Goal: Information Seeking & Learning: Learn about a topic

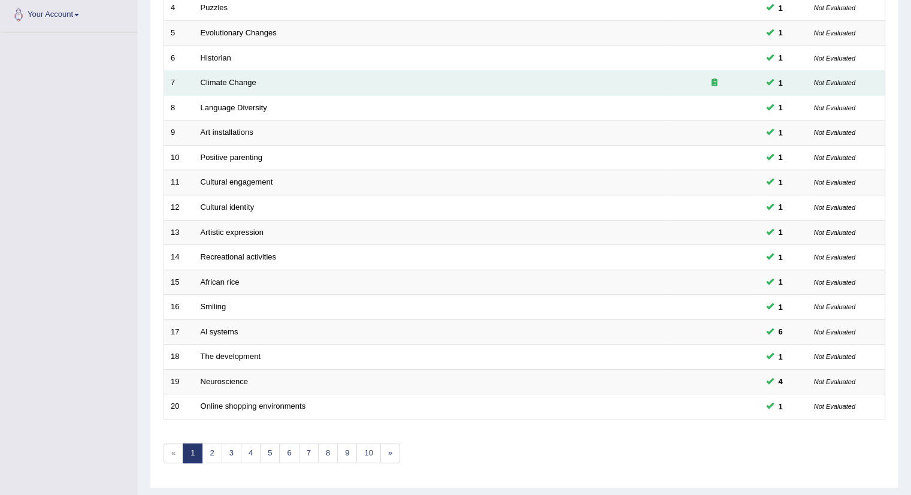
scroll to position [295, 0]
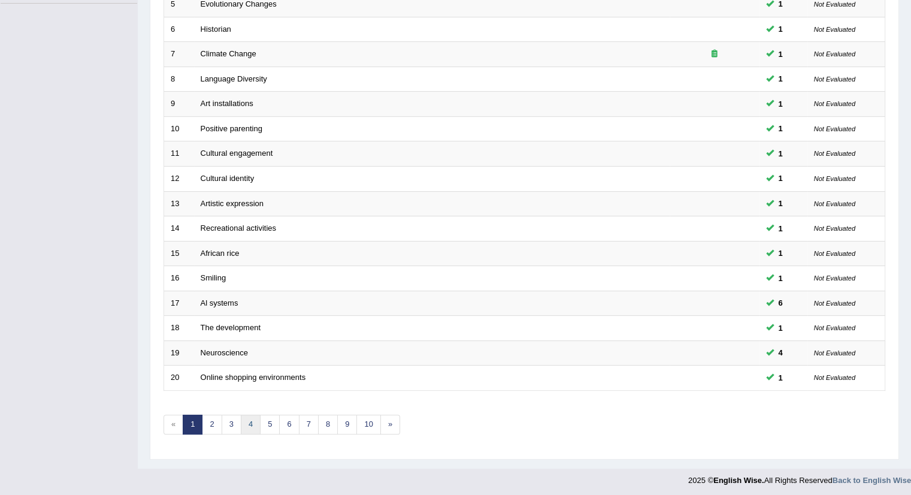
click at [254, 418] on link "4" at bounding box center [251, 425] width 20 height 20
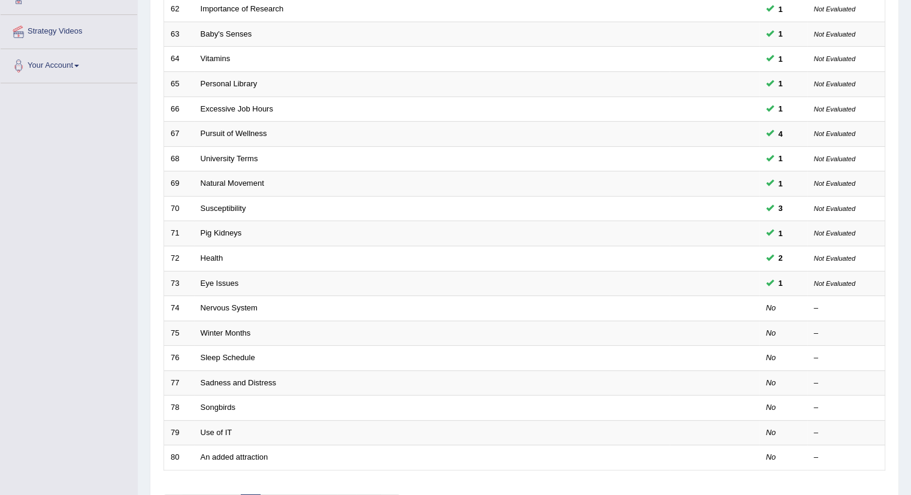
scroll to position [216, 0]
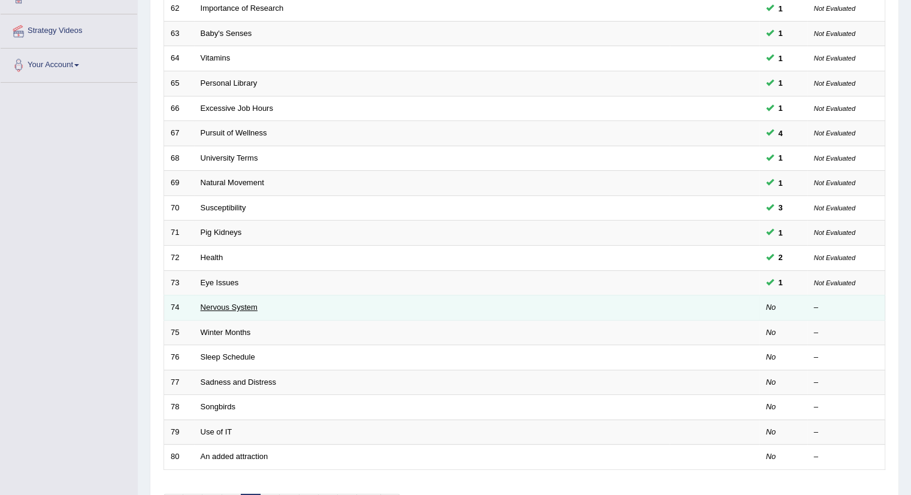
click at [229, 303] on link "Nervous System" at bounding box center [229, 307] width 57 height 9
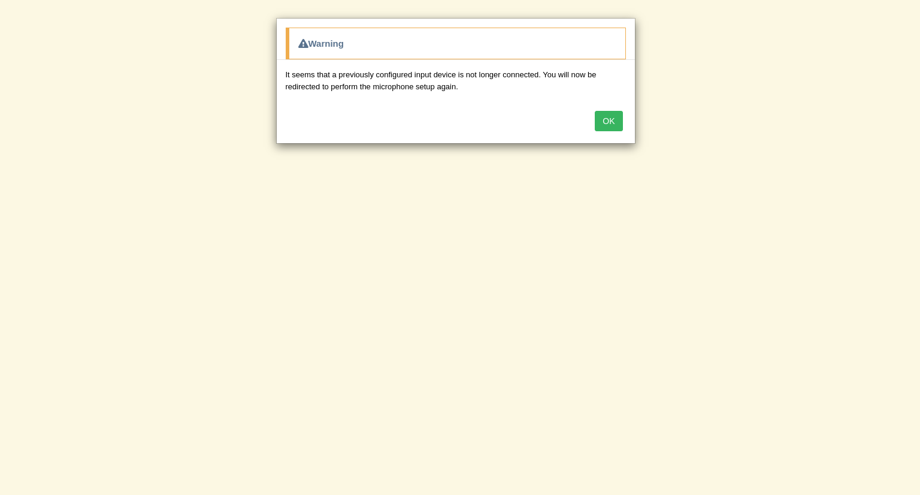
click at [605, 114] on button "OK" at bounding box center [609, 121] width 28 height 20
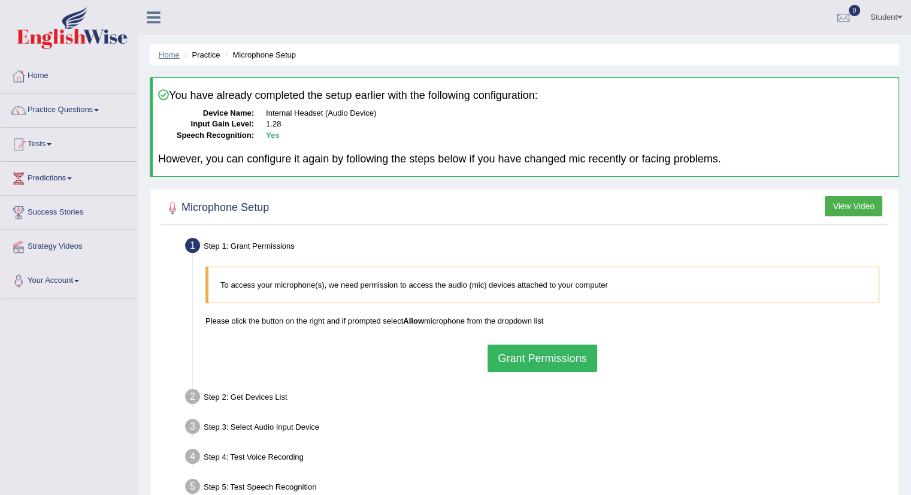
click at [161, 50] on link "Home" at bounding box center [169, 54] width 21 height 9
click at [167, 53] on link "Home" at bounding box center [169, 54] width 21 height 9
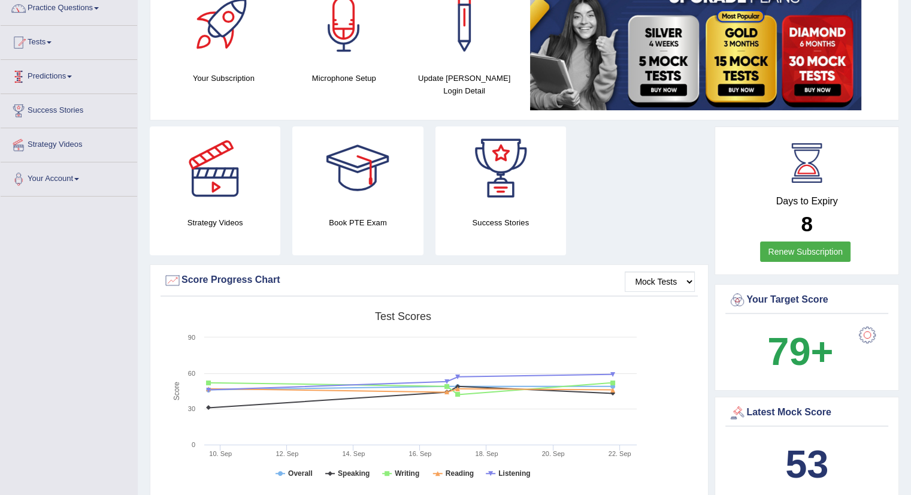
scroll to position [101, 0]
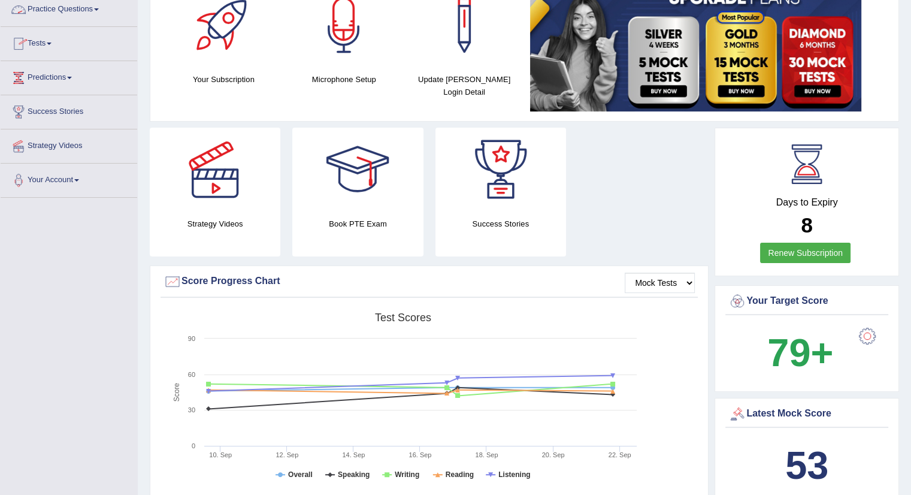
click at [46, 10] on link "Practice Questions" at bounding box center [69, 8] width 137 height 30
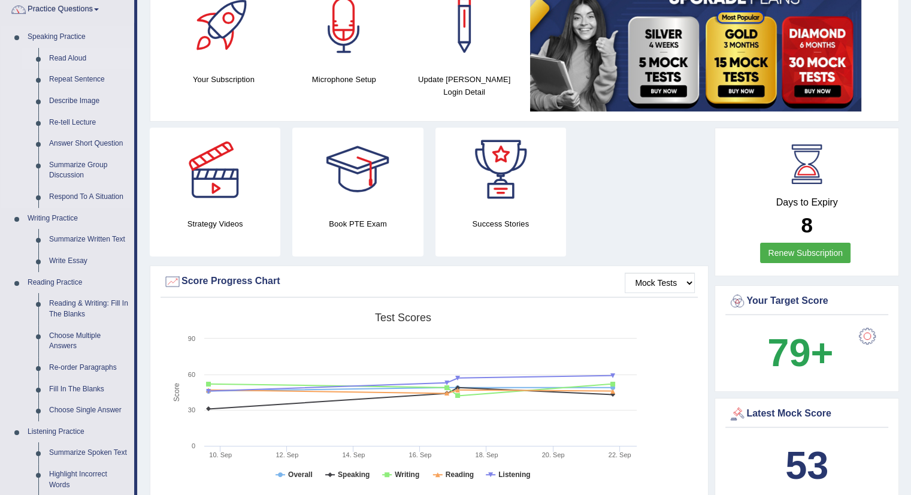
click at [61, 51] on link "Read Aloud" at bounding box center [89, 59] width 90 height 22
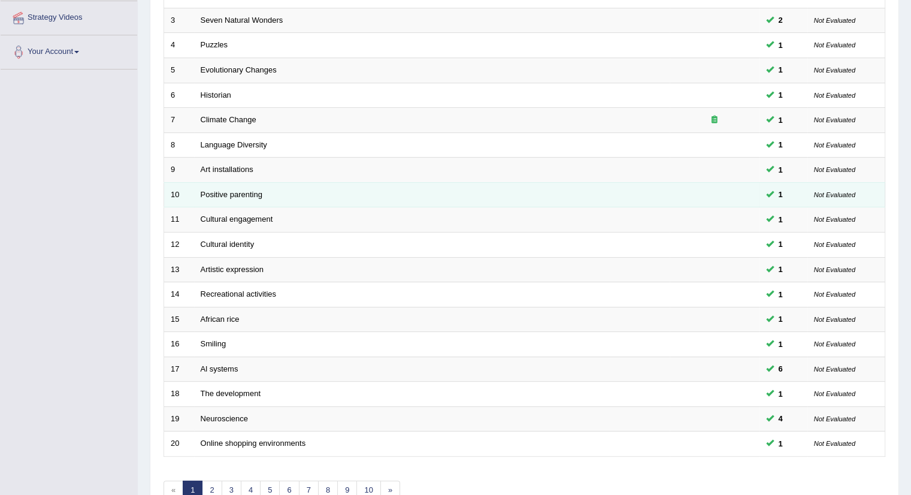
scroll to position [295, 0]
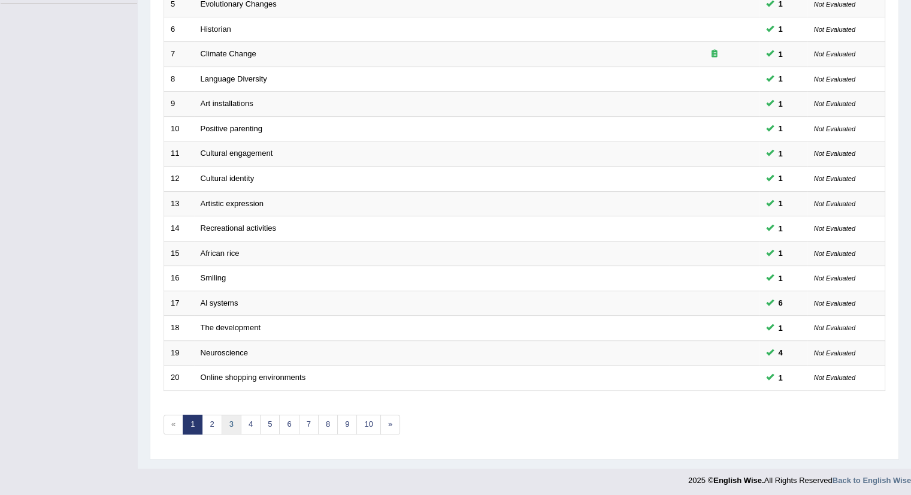
click at [233, 425] on link "3" at bounding box center [232, 425] width 20 height 20
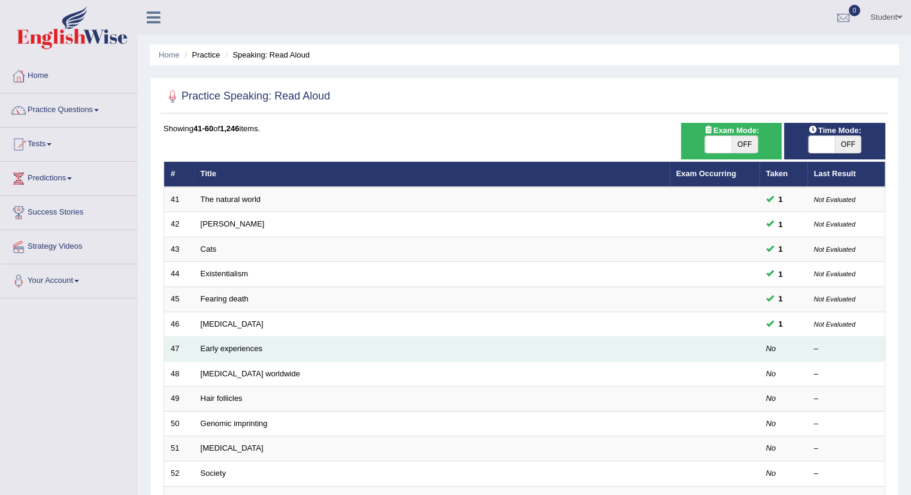
click at [232, 354] on td "Early experiences" at bounding box center [432, 349] width 476 height 25
click at [230, 350] on link "Early experiences" at bounding box center [232, 348] width 62 height 9
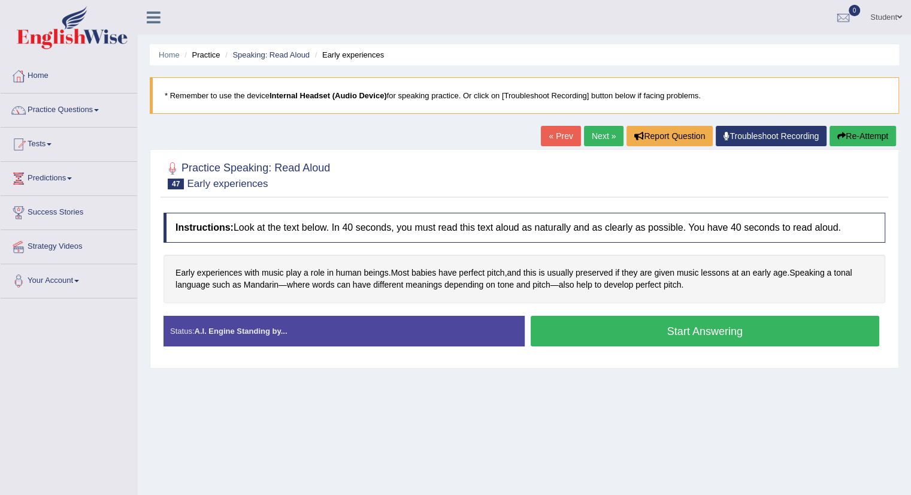
click at [688, 331] on button "Start Answering" at bounding box center [705, 331] width 349 height 31
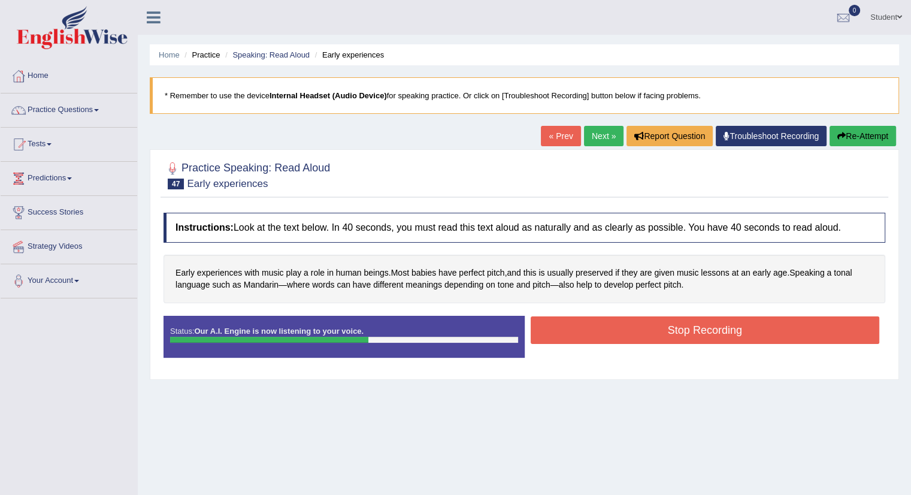
click at [688, 331] on button "Stop Recording" at bounding box center [705, 330] width 349 height 28
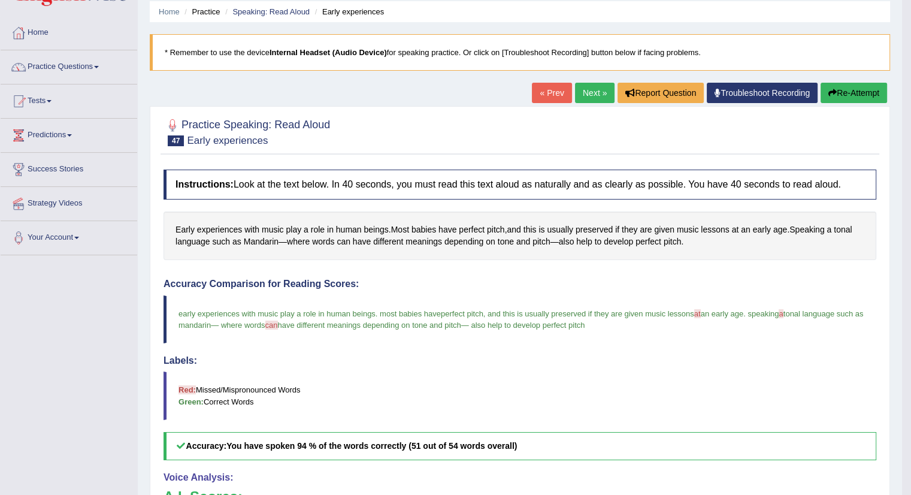
scroll to position [43, 0]
click at [585, 92] on link "Next »" at bounding box center [595, 93] width 40 height 20
